Goal: Information Seeking & Learning: Learn about a topic

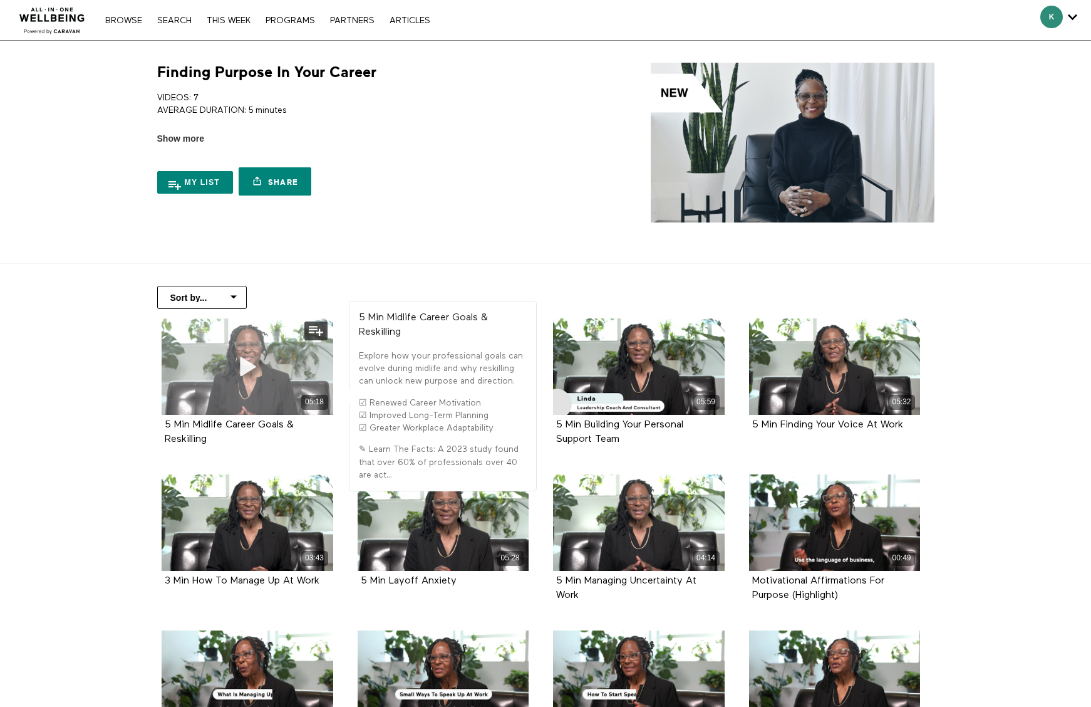
click at [254, 365] on icon at bounding box center [248, 366] width 38 height 22
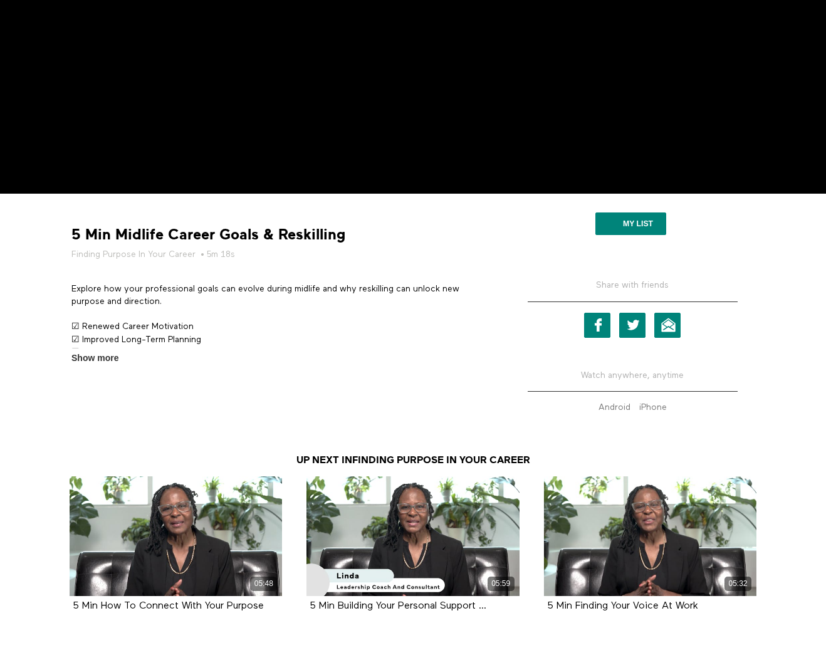
scroll to position [374, 0]
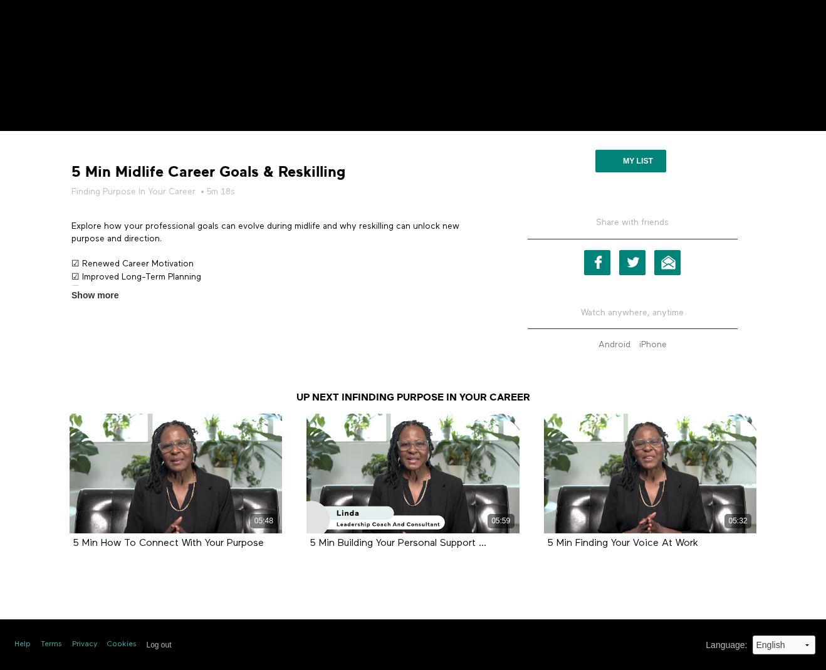
click at [531, 271] on div "Facebook Twitter Email" at bounding box center [633, 262] width 210 height 26
